Goal: Task Accomplishment & Management: Complete application form

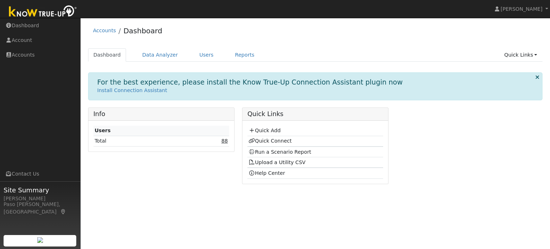
click at [228, 142] on link "88" at bounding box center [224, 141] width 6 height 6
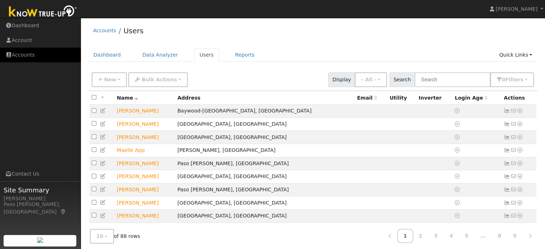
click at [38, 52] on link "Accounts" at bounding box center [40, 55] width 81 height 15
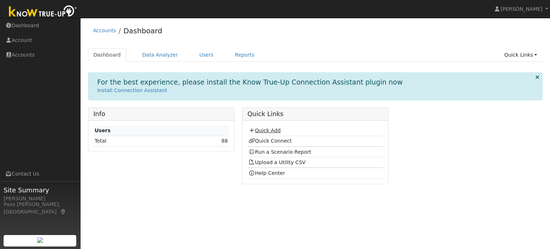
click at [270, 128] on link "Quick Add" at bounding box center [264, 130] width 32 height 6
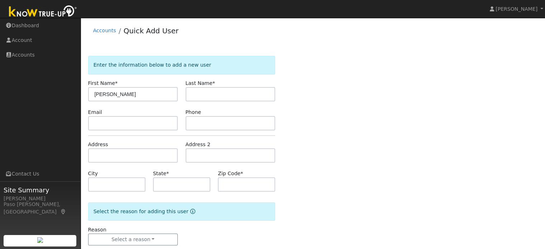
type input "[PERSON_NAME]"
type input "1414 Mount Whitney Way"
type input "Santa Maria"
type input "CA"
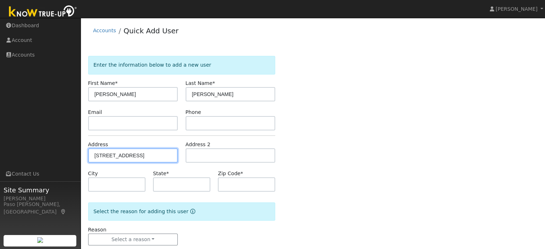
type input "93454"
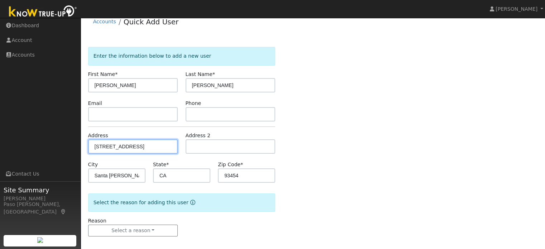
scroll to position [14, 0]
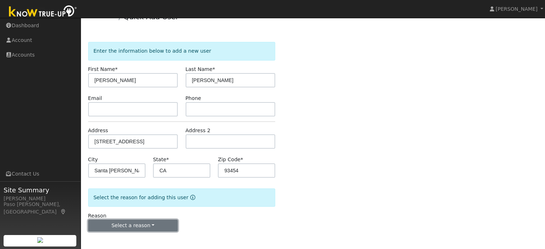
click at [149, 225] on button "Select a reason" at bounding box center [133, 225] width 90 height 12
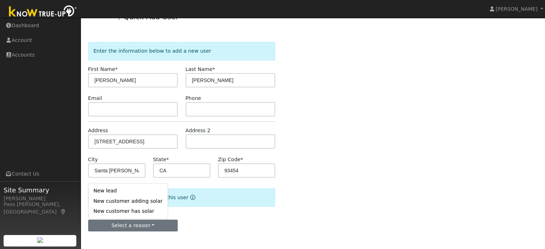
click at [108, 193] on link "New lead" at bounding box center [127, 191] width 79 height 10
click at [108, 193] on div "Select the reason for adding this user" at bounding box center [181, 197] width 187 height 18
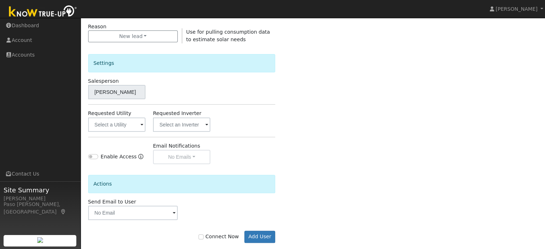
scroll to position [207, 0]
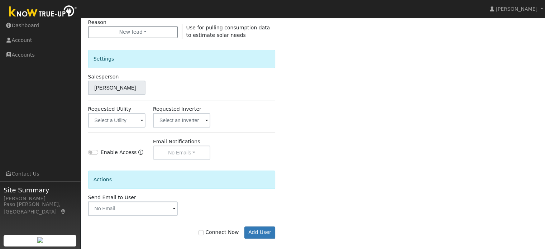
click at [136, 127] on div "Settings Salesperson Sonny Gonzalez Requested Utility Requested Inverter Enable…" at bounding box center [181, 99] width 187 height 121
click at [136, 117] on input "text" at bounding box center [116, 120] width 57 height 14
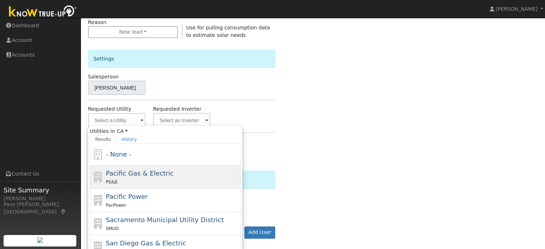
click at [122, 177] on div "Pacific Gas & Electric PG&E" at bounding box center [172, 176] width 133 height 17
type input "Pacific Gas & Electric"
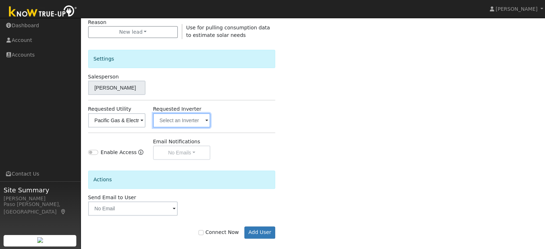
click at [198, 123] on input "text" at bounding box center [181, 120] width 57 height 14
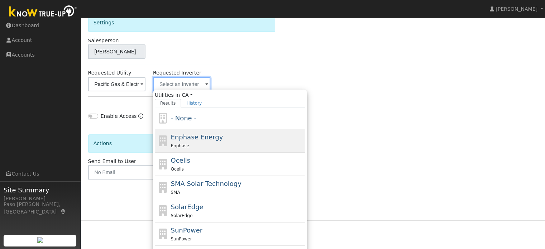
scroll to position [277, 0]
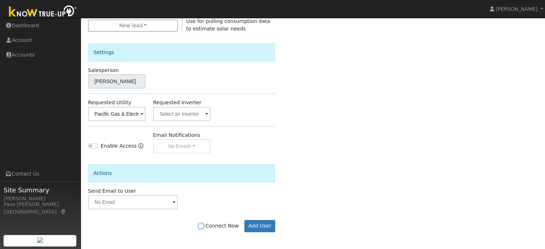
click at [203, 224] on input "Connect Now" at bounding box center [200, 225] width 5 height 5
checkbox input "true"
click at [269, 226] on button "Add User" at bounding box center [259, 226] width 31 height 12
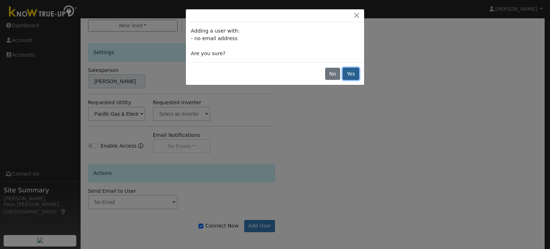
click at [354, 72] on button "Yes" at bounding box center [351, 74] width 16 height 12
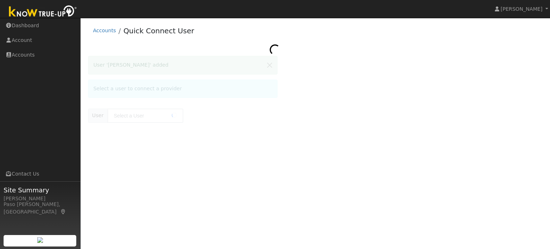
type input "[PERSON_NAME]"
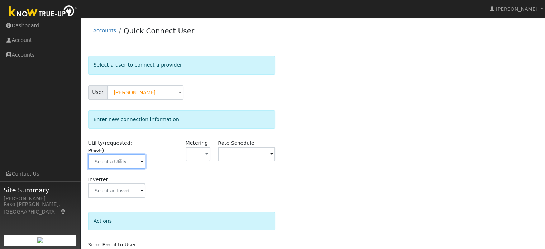
click at [121, 154] on input "text" at bounding box center [116, 161] width 57 height 14
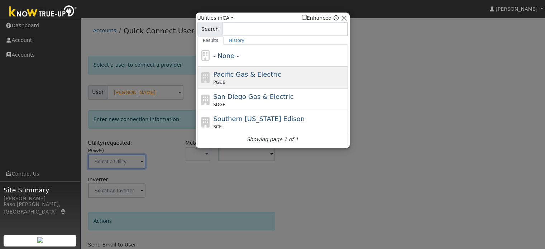
click at [266, 80] on div "PG&E" at bounding box center [279, 82] width 133 height 6
type input "PG&E"
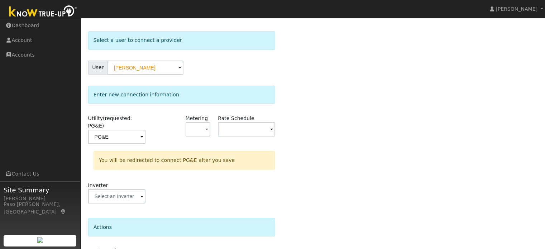
scroll to position [66, 0]
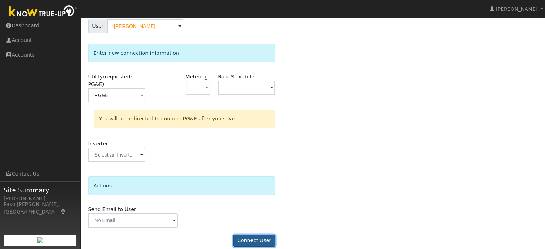
click at [263, 234] on button "Connect User" at bounding box center [254, 240] width 42 height 12
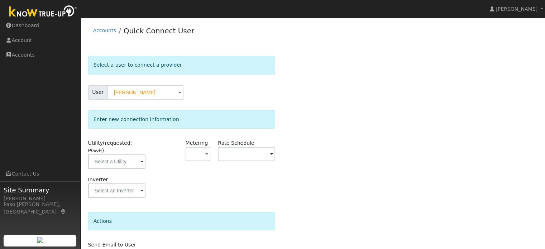
click at [141, 158] on span at bounding box center [141, 162] width 3 height 8
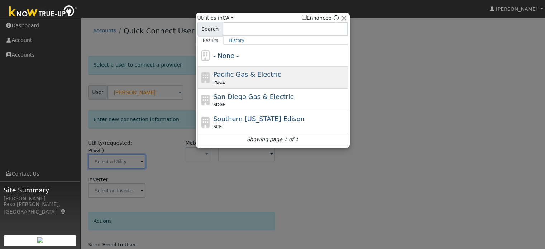
click at [261, 74] on span "Pacific Gas & Electric" at bounding box center [247, 75] width 68 height 8
type input "PG&E"
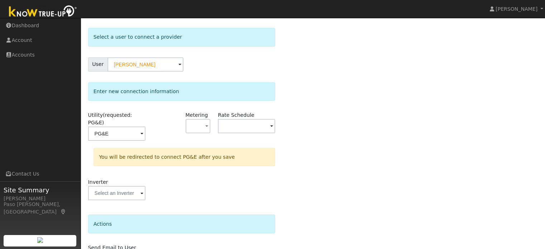
scroll to position [66, 0]
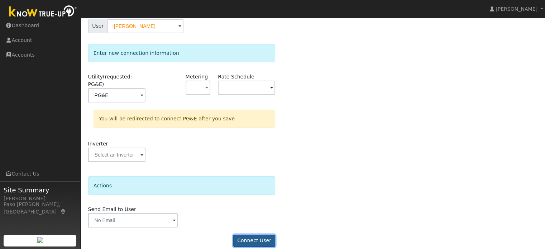
click at [243, 238] on button "Connect User" at bounding box center [254, 240] width 42 height 12
